Goal: Task Accomplishment & Management: Use online tool/utility

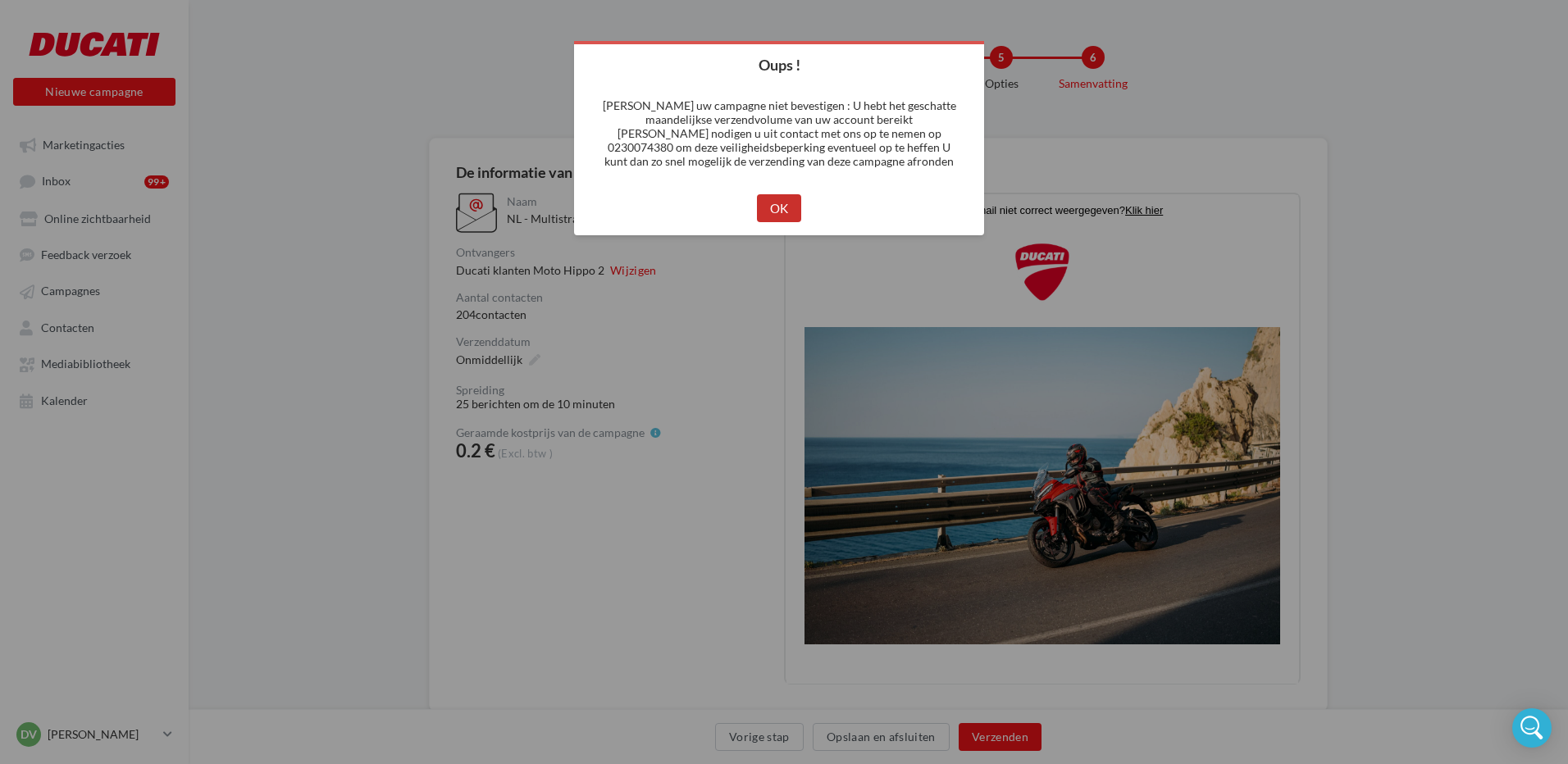
click at [772, 211] on button "OK" at bounding box center [779, 208] width 45 height 28
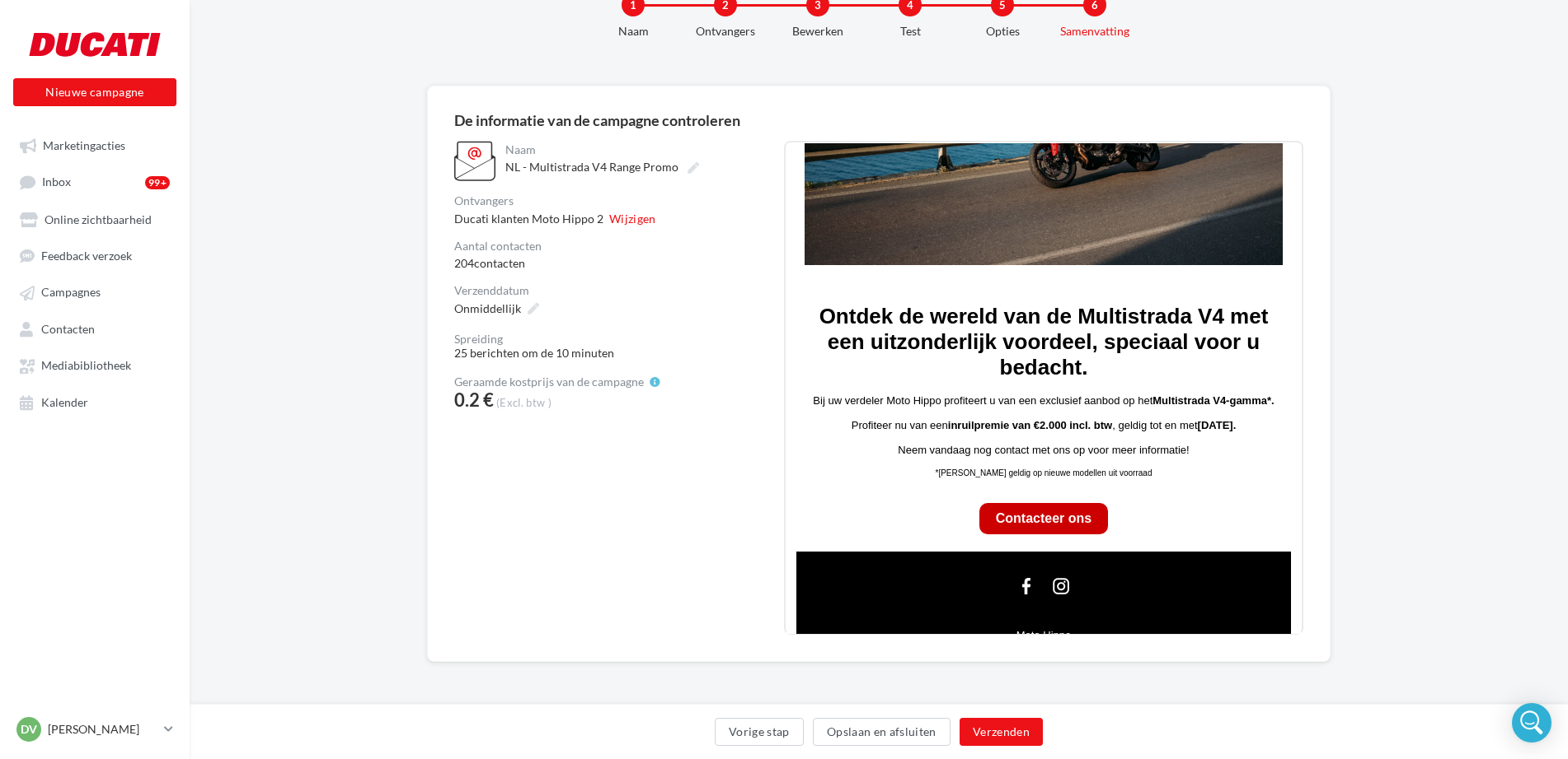
scroll to position [411, 0]
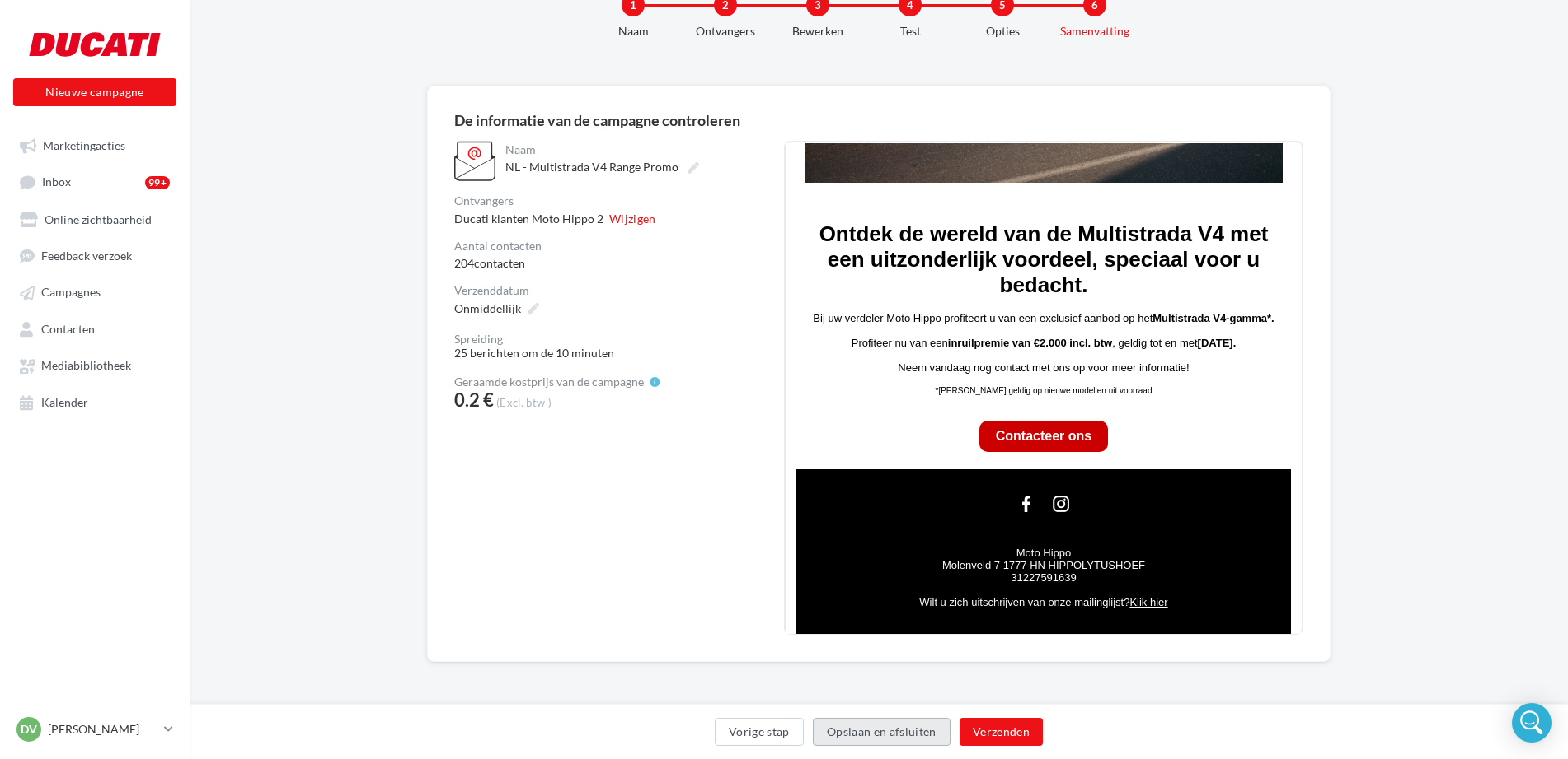
click at [874, 732] on button "Opslaan en afsluiten" at bounding box center [881, 732] width 138 height 28
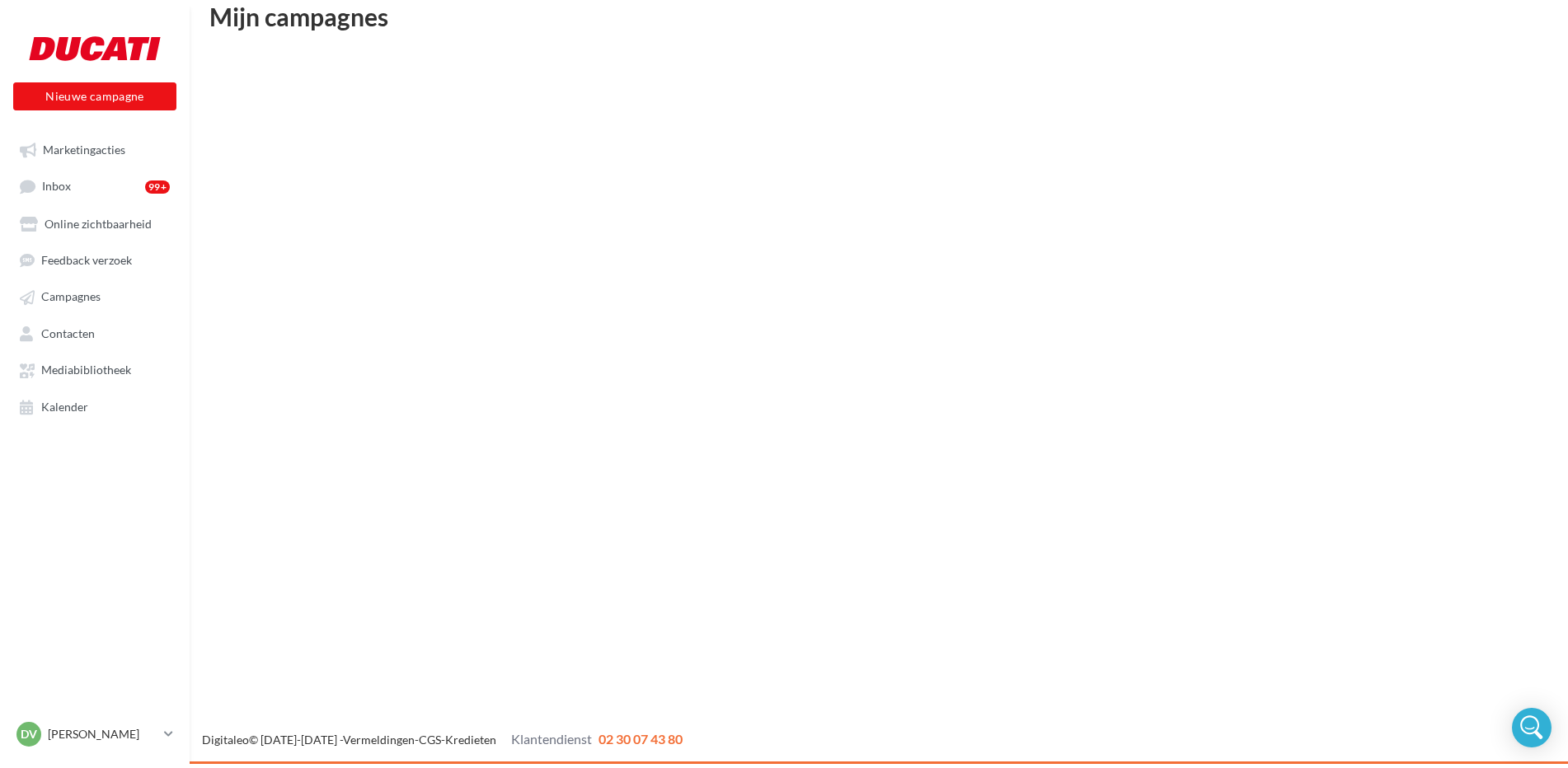
scroll to position [27, 0]
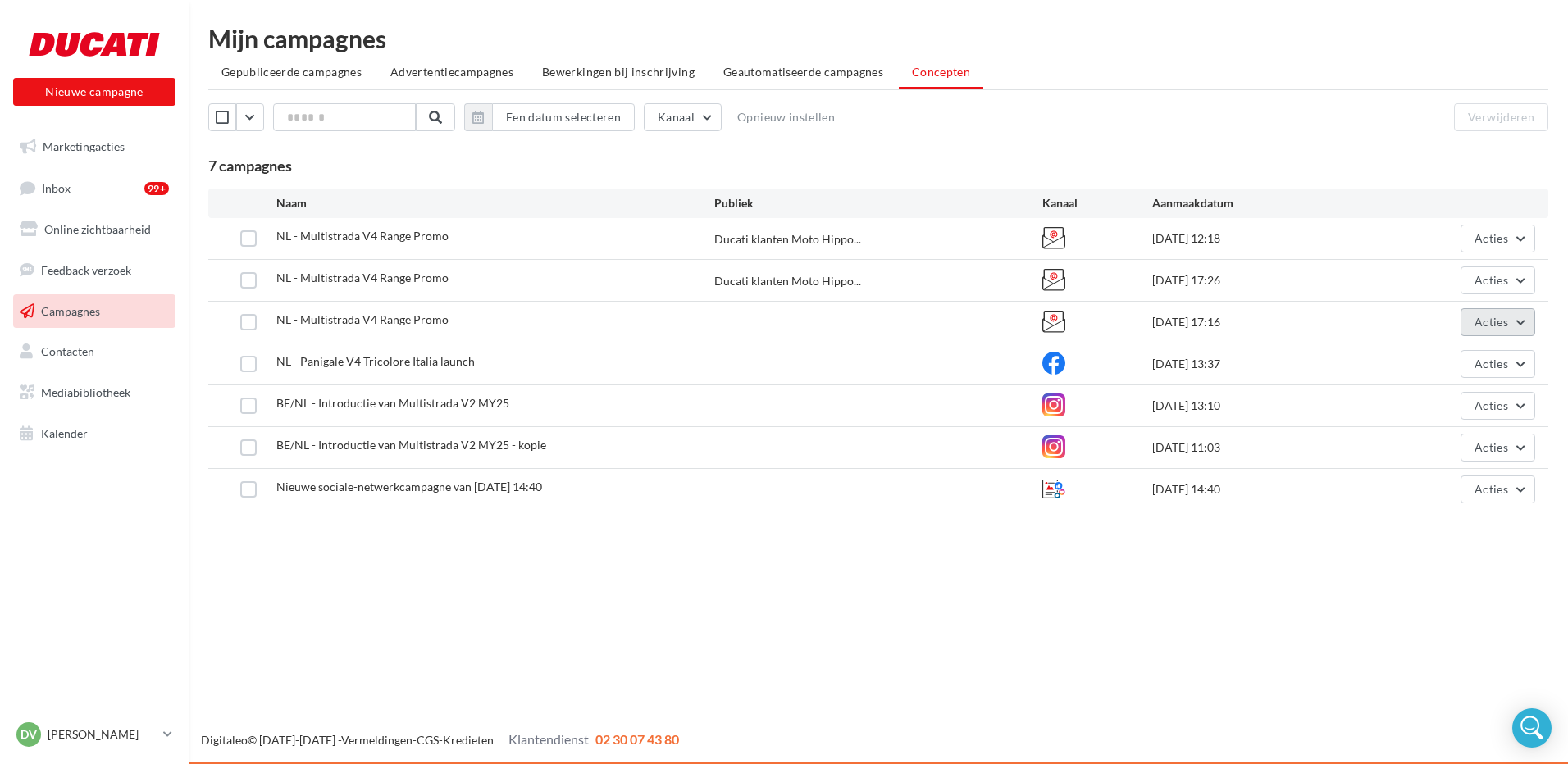
click at [1502, 333] on button "Acties" at bounding box center [1498, 321] width 74 height 28
